Goal: Navigation & Orientation: Find specific page/section

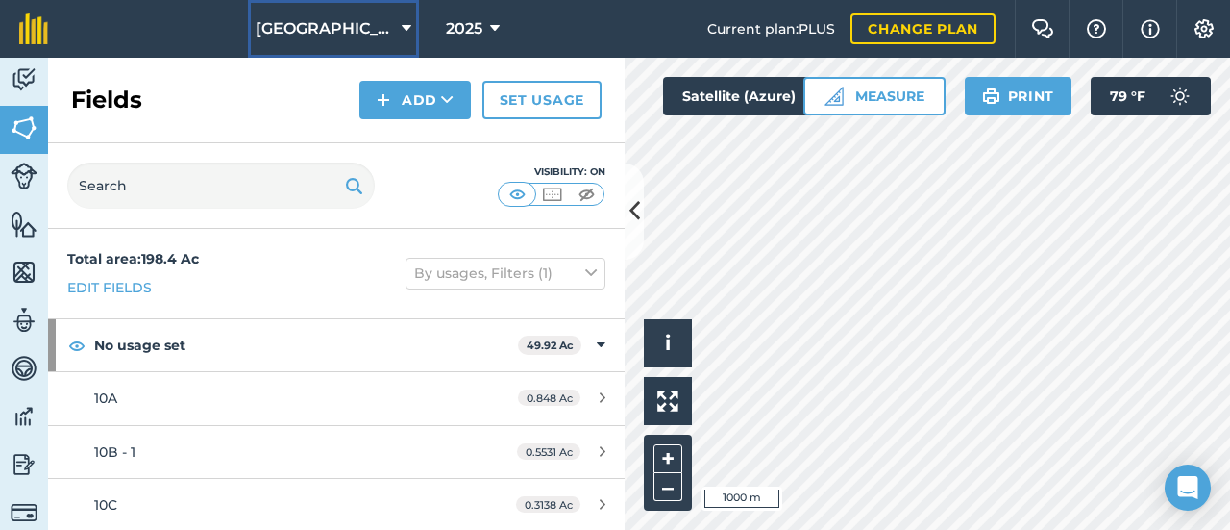
click at [377, 55] on button "[GEOGRAPHIC_DATA]" at bounding box center [333, 29] width 171 height 58
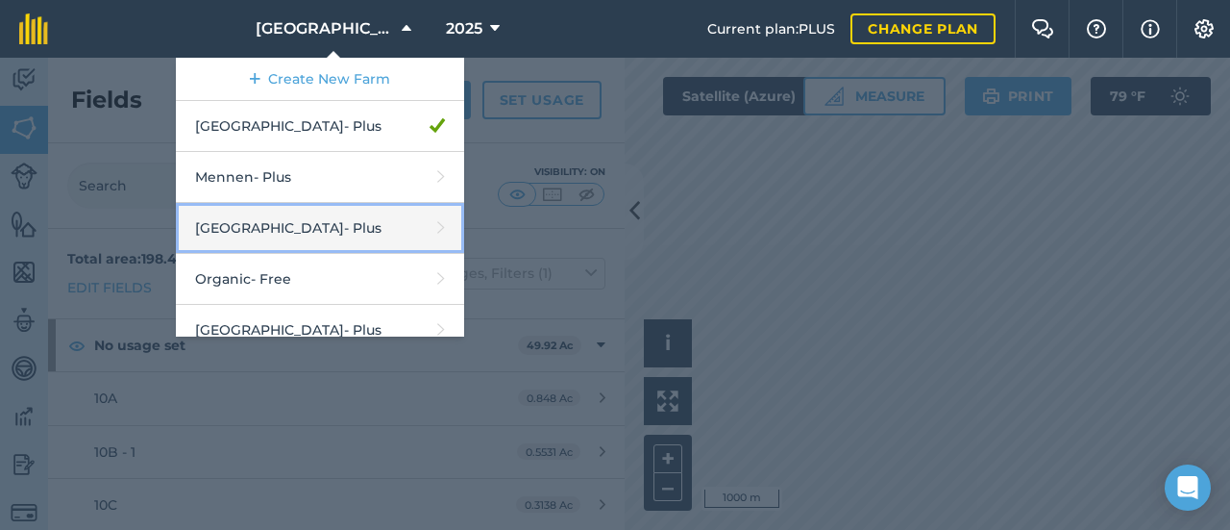
click at [352, 214] on link "Middle Valley - Plus" at bounding box center [320, 228] width 288 height 51
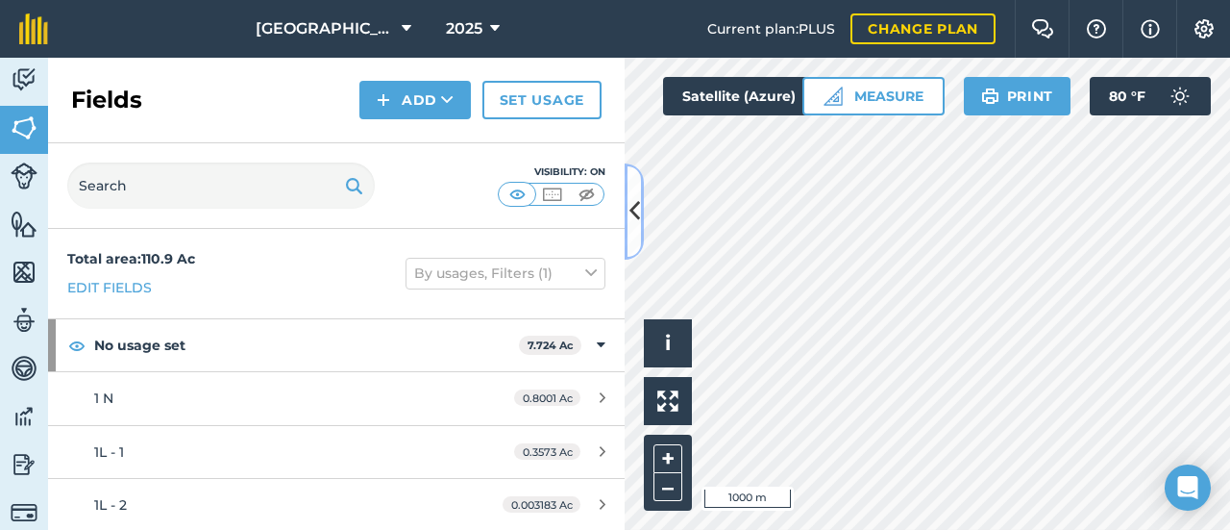
click at [633, 235] on button at bounding box center [634, 211] width 19 height 96
